Goal: Find specific page/section: Find specific page/section

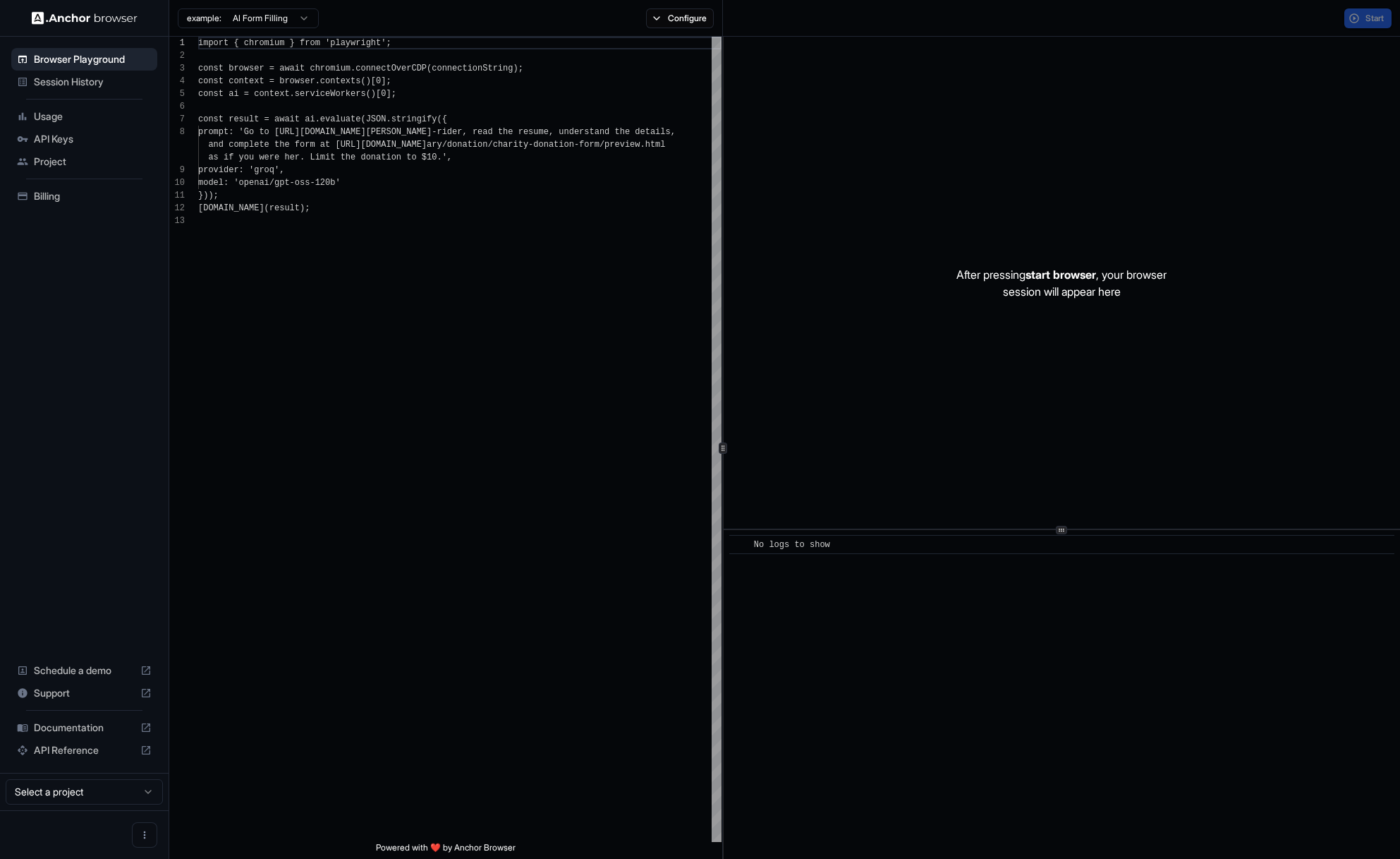
scroll to position [102, 0]
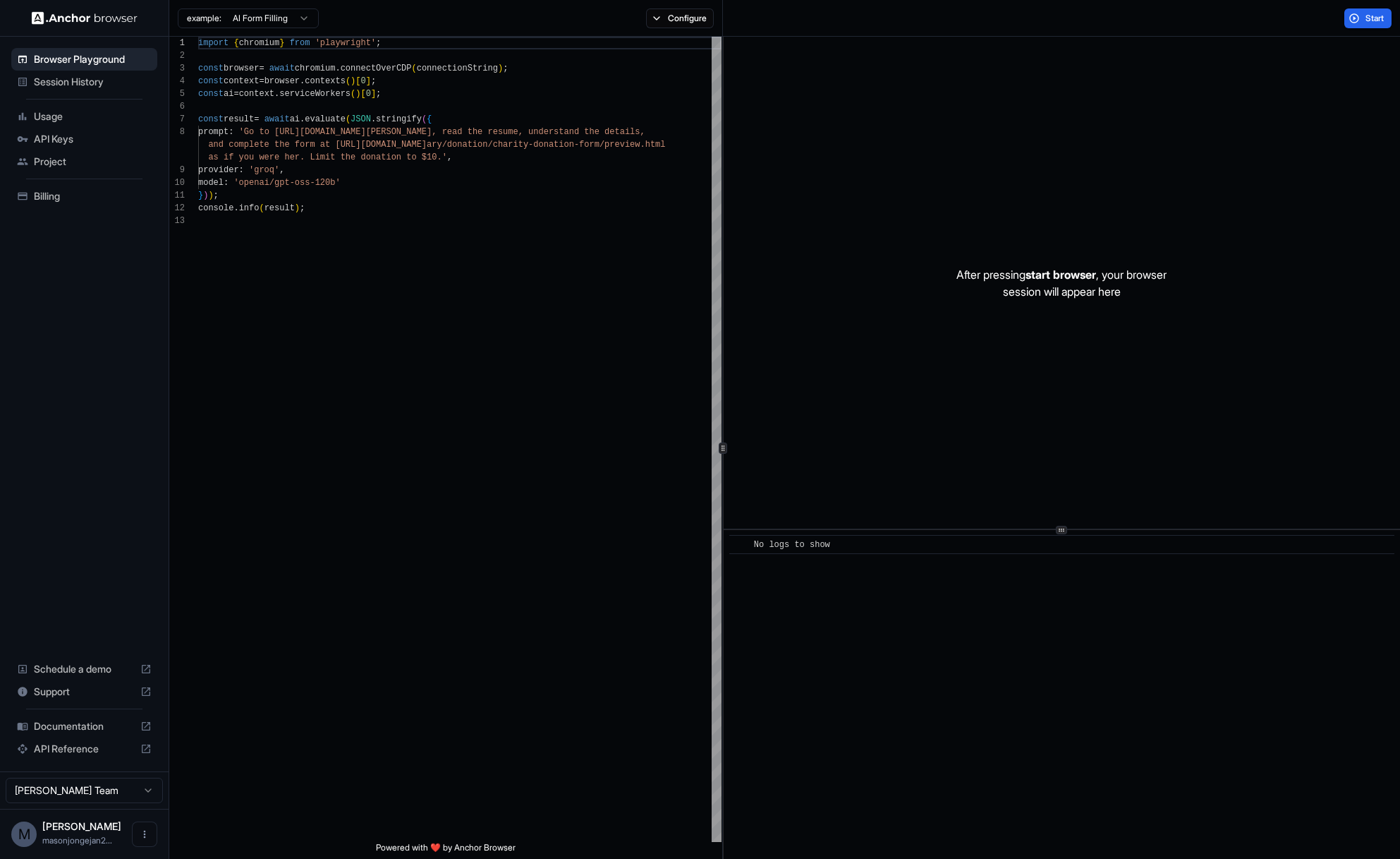
click at [56, 77] on span "Session History" at bounding box center [93, 82] width 118 height 14
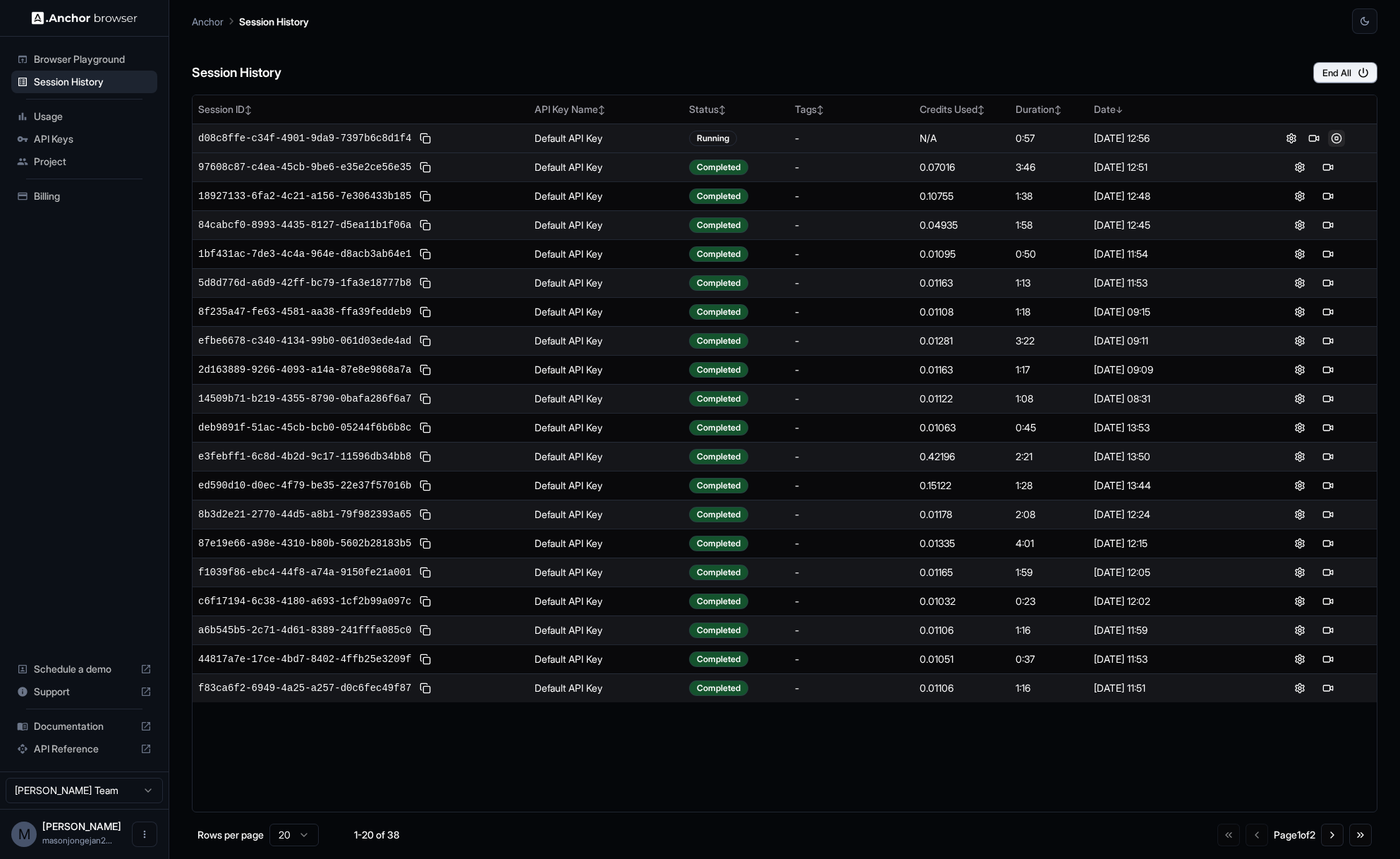
click at [1335, 139] on button at bounding box center [1336, 138] width 17 height 17
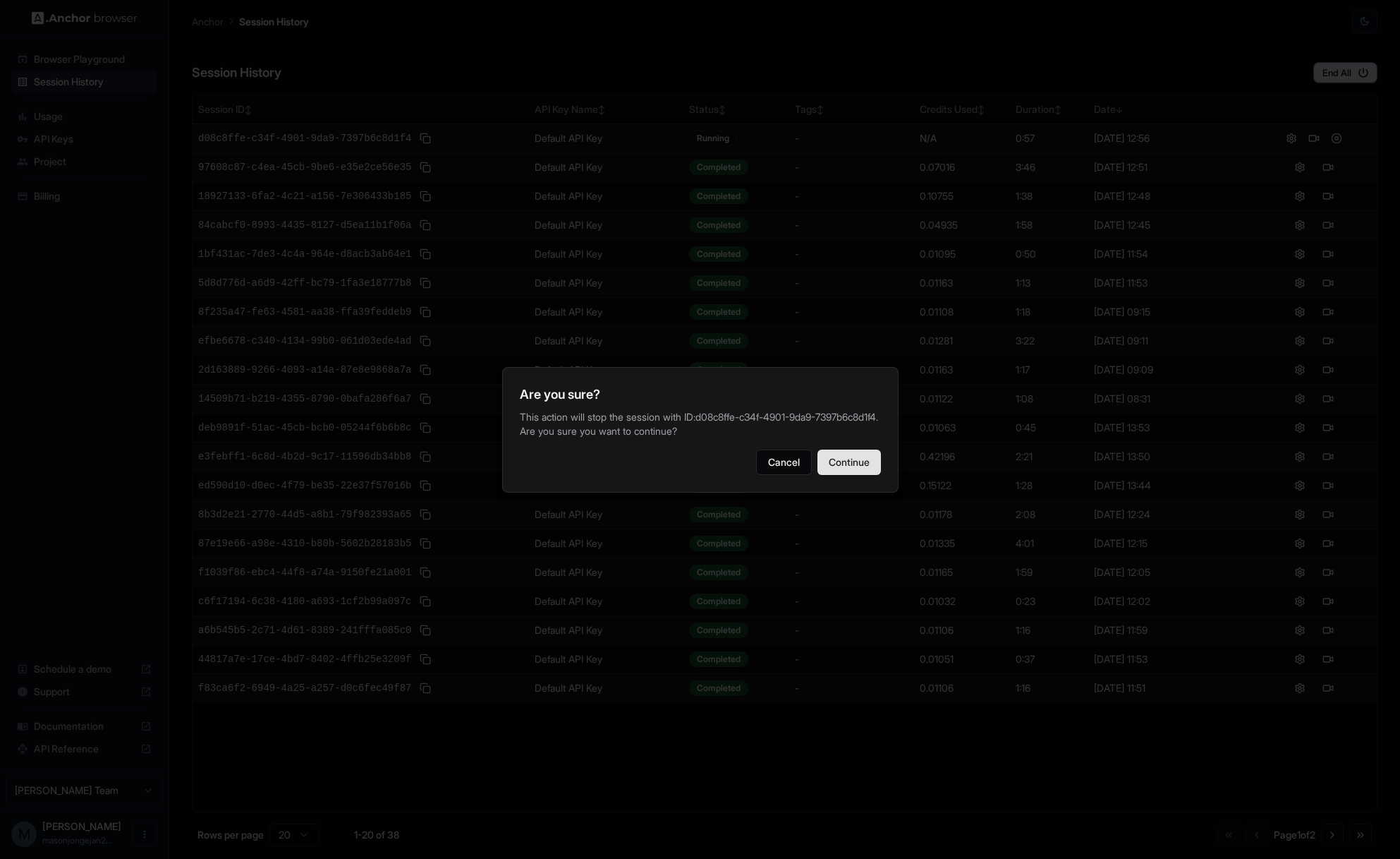
click at [852, 475] on button "Continue" at bounding box center [849, 462] width 64 height 25
